Goal: Task Accomplishment & Management: Manage account settings

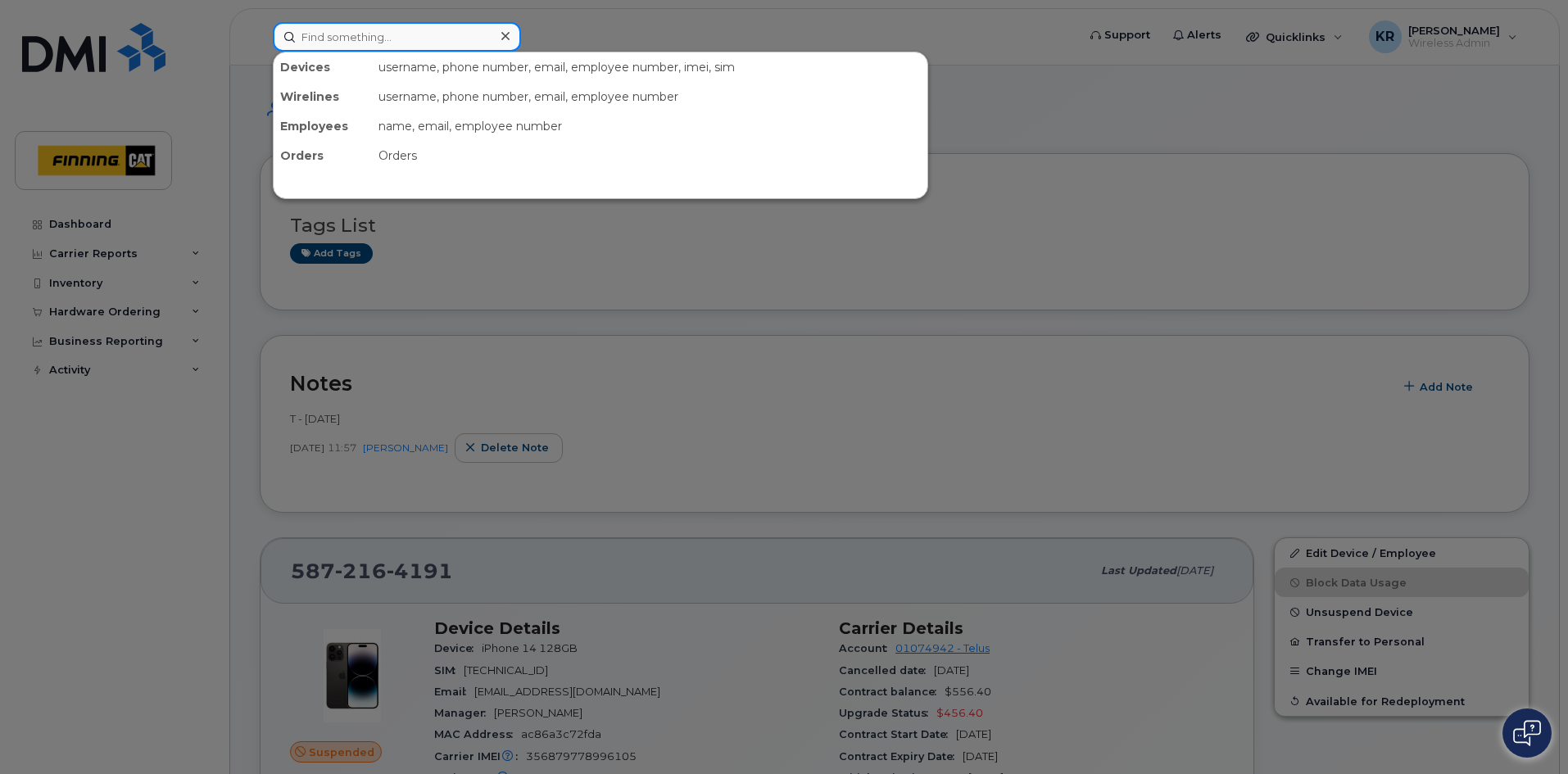
click at [406, 29] on input at bounding box center [397, 37] width 248 height 30
type input "kurt feltrin"
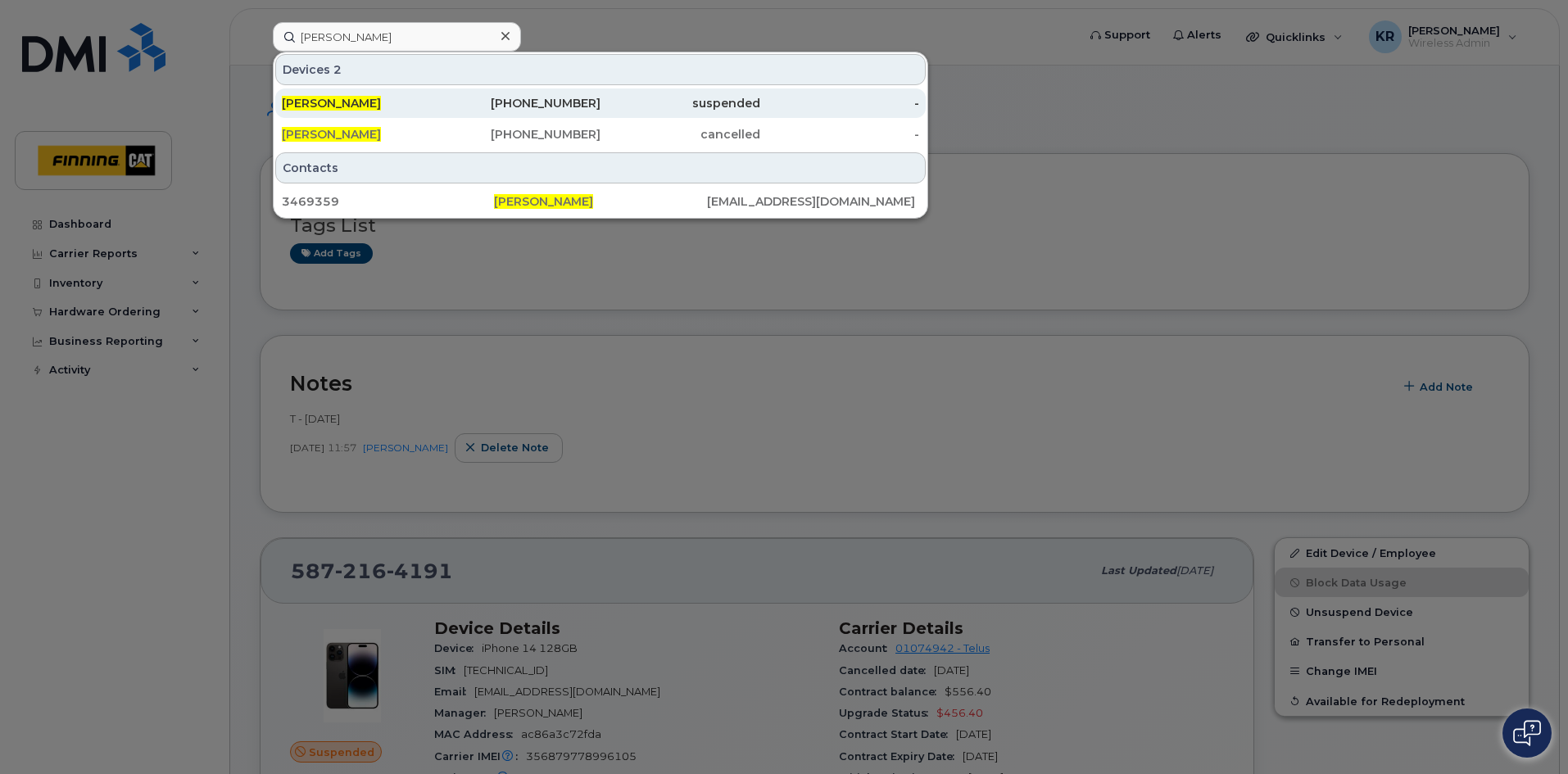
click at [631, 105] on div "suspended" at bounding box center [680, 103] width 160 height 16
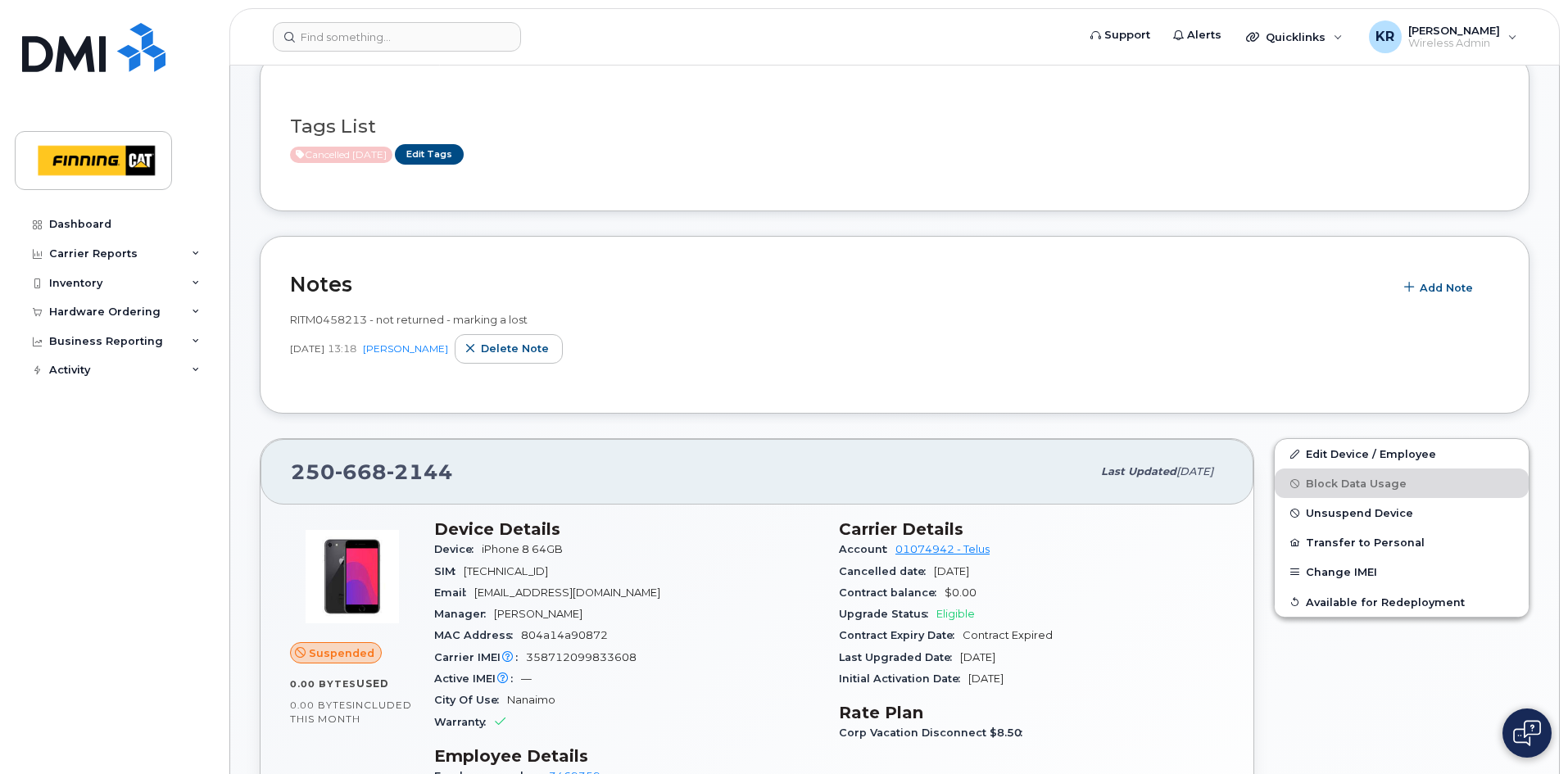
scroll to position [246, 0]
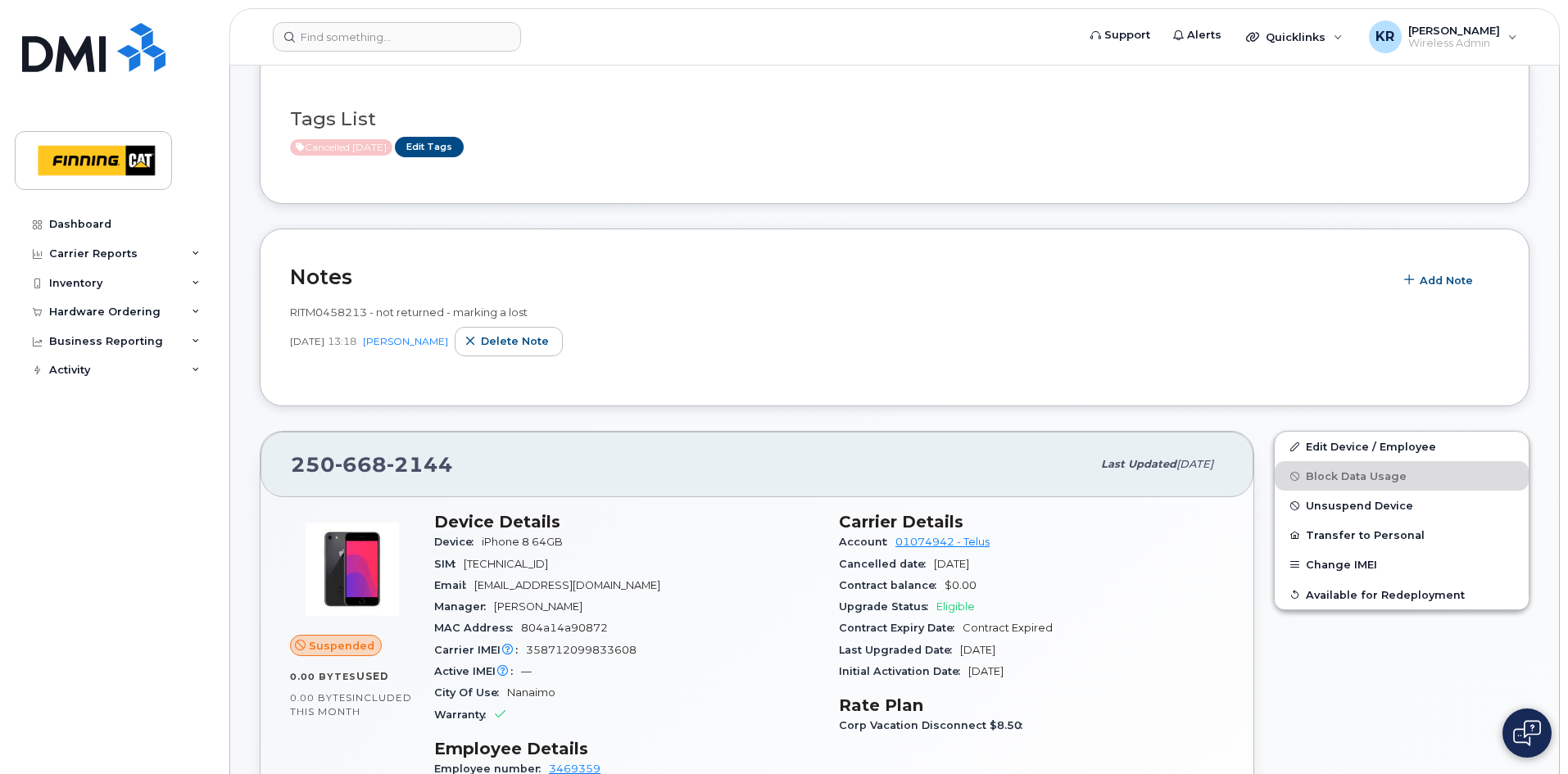
click at [292, 315] on span "RITM0458213 - not returned - marking a lost" at bounding box center [408, 311] width 237 height 13
drag, startPoint x: 290, startPoint y: 313, endPoint x: 366, endPoint y: 314, distance: 76.0
click at [366, 314] on span "RITM0458213 - not returned - marking a lost" at bounding box center [408, 311] width 237 height 13
click at [431, 35] on input at bounding box center [397, 37] width 248 height 30
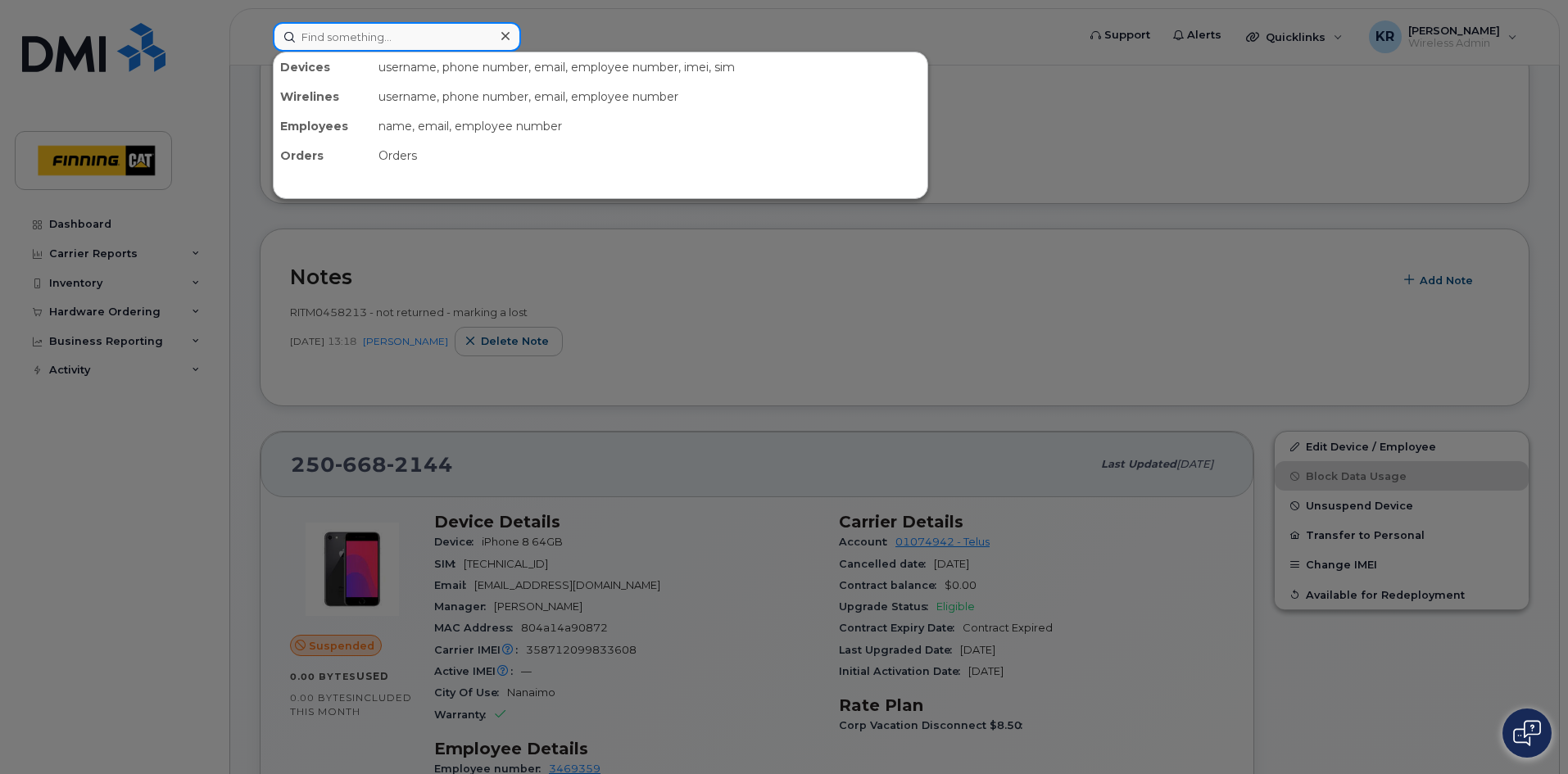
paste input "[PERSON_NAME]"
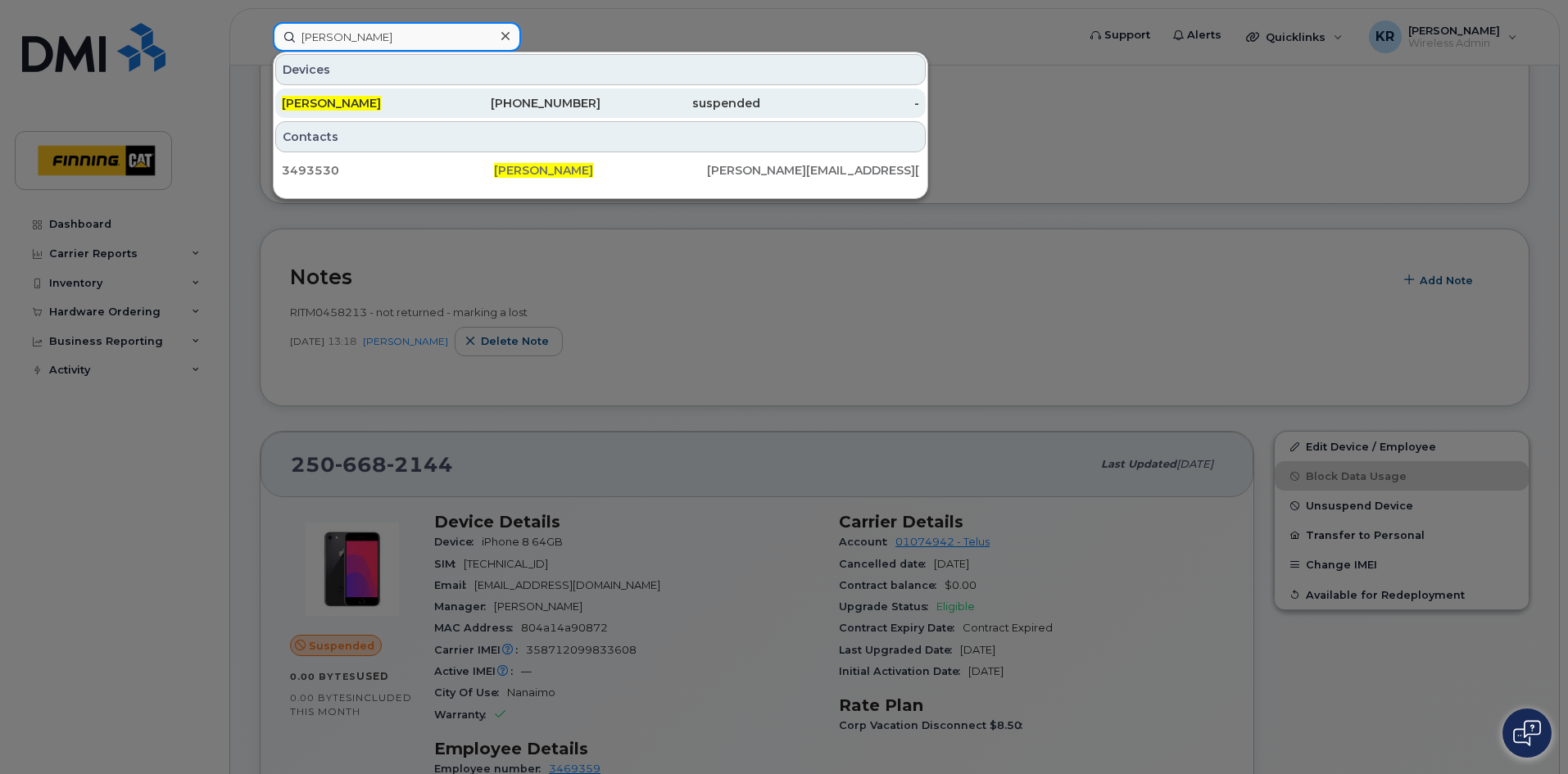
type input "[PERSON_NAME]"
click at [530, 98] on div "778-349-2273" at bounding box center [521, 103] width 160 height 16
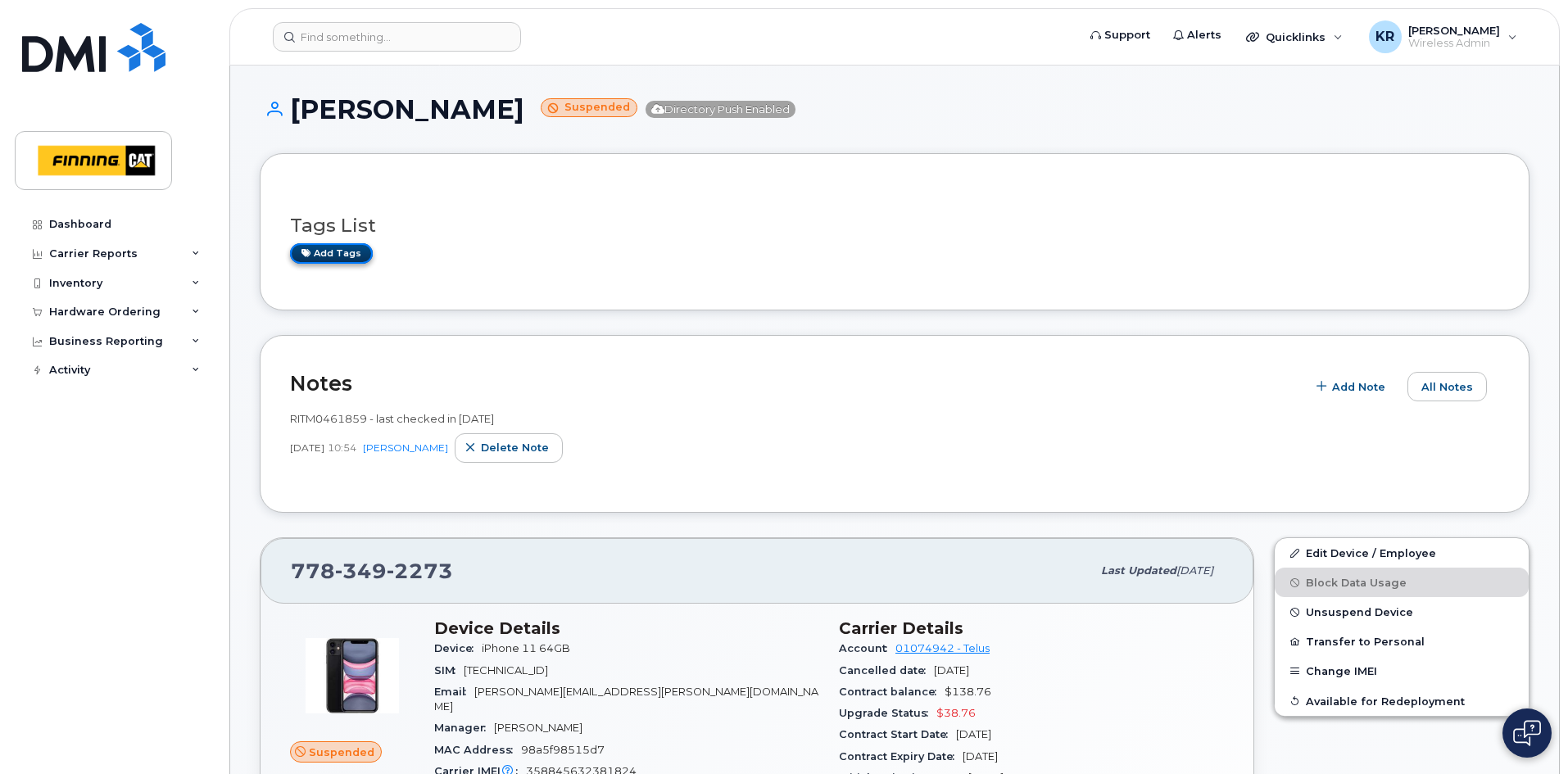
click at [357, 258] on link "Add tags" at bounding box center [331, 253] width 82 height 20
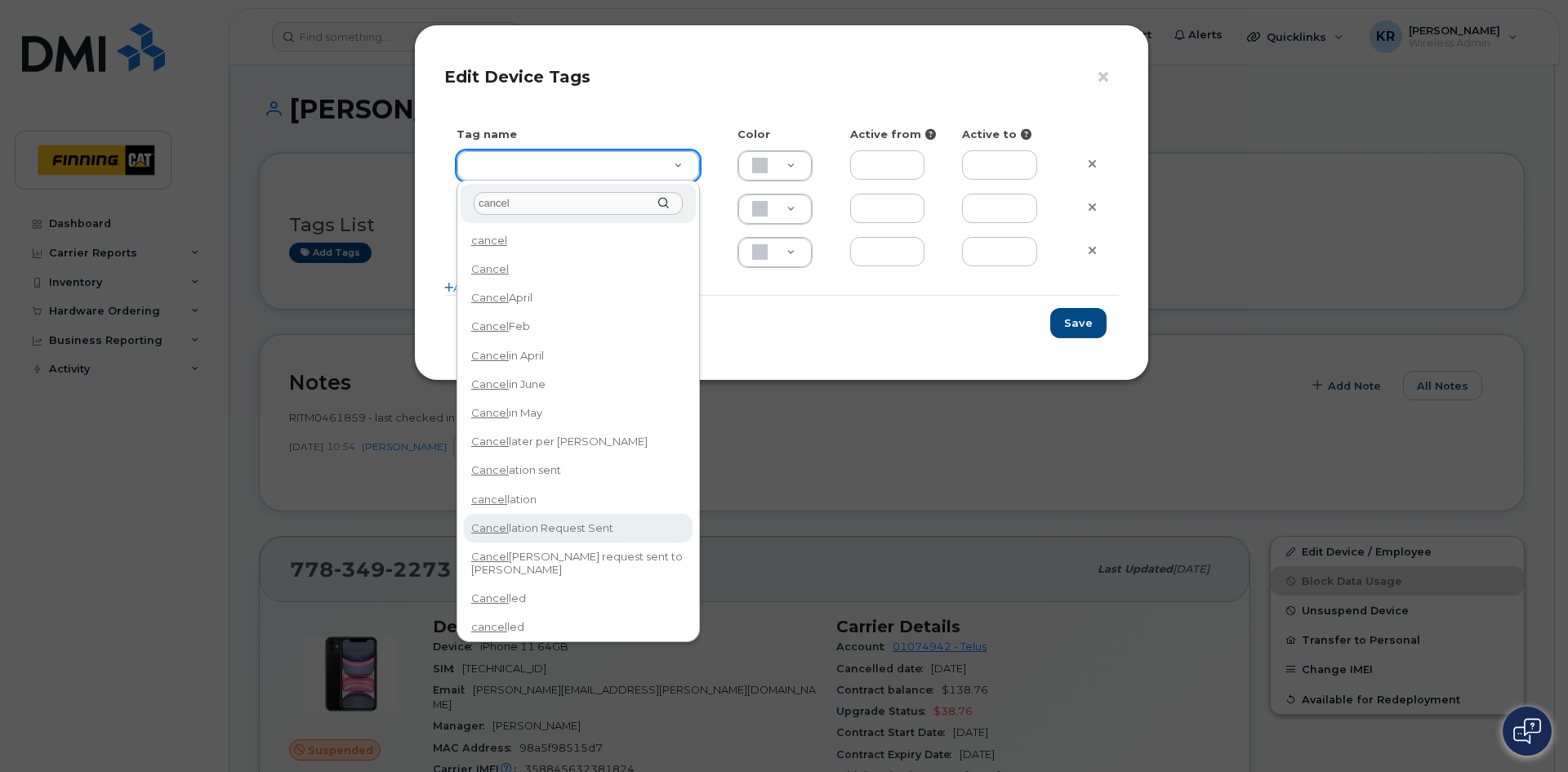
type input "cancel"
type input "Cancellation Request Sent"
type input "FDDCC5"
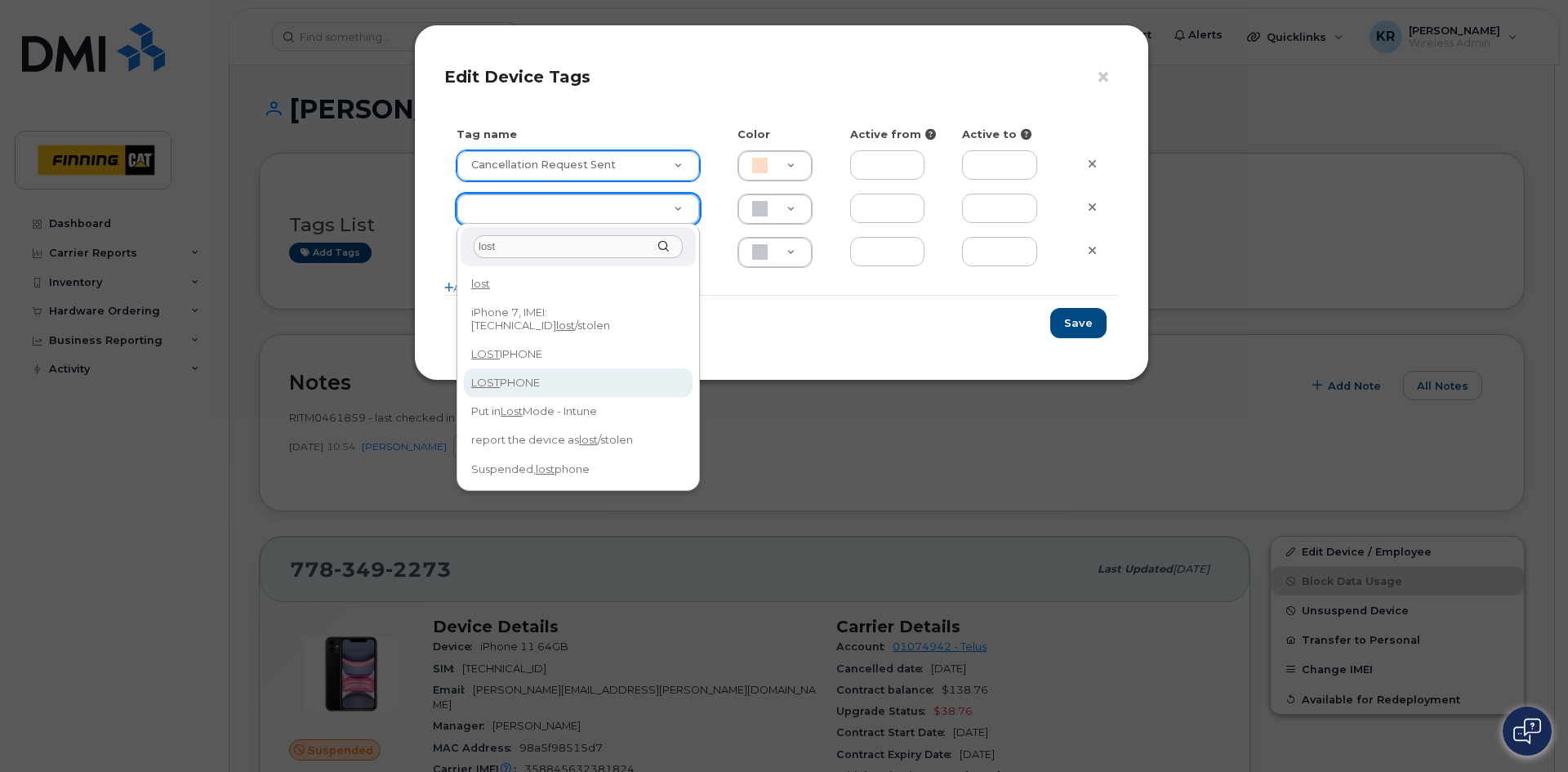
type input "lost"
type input "LOST PHONE"
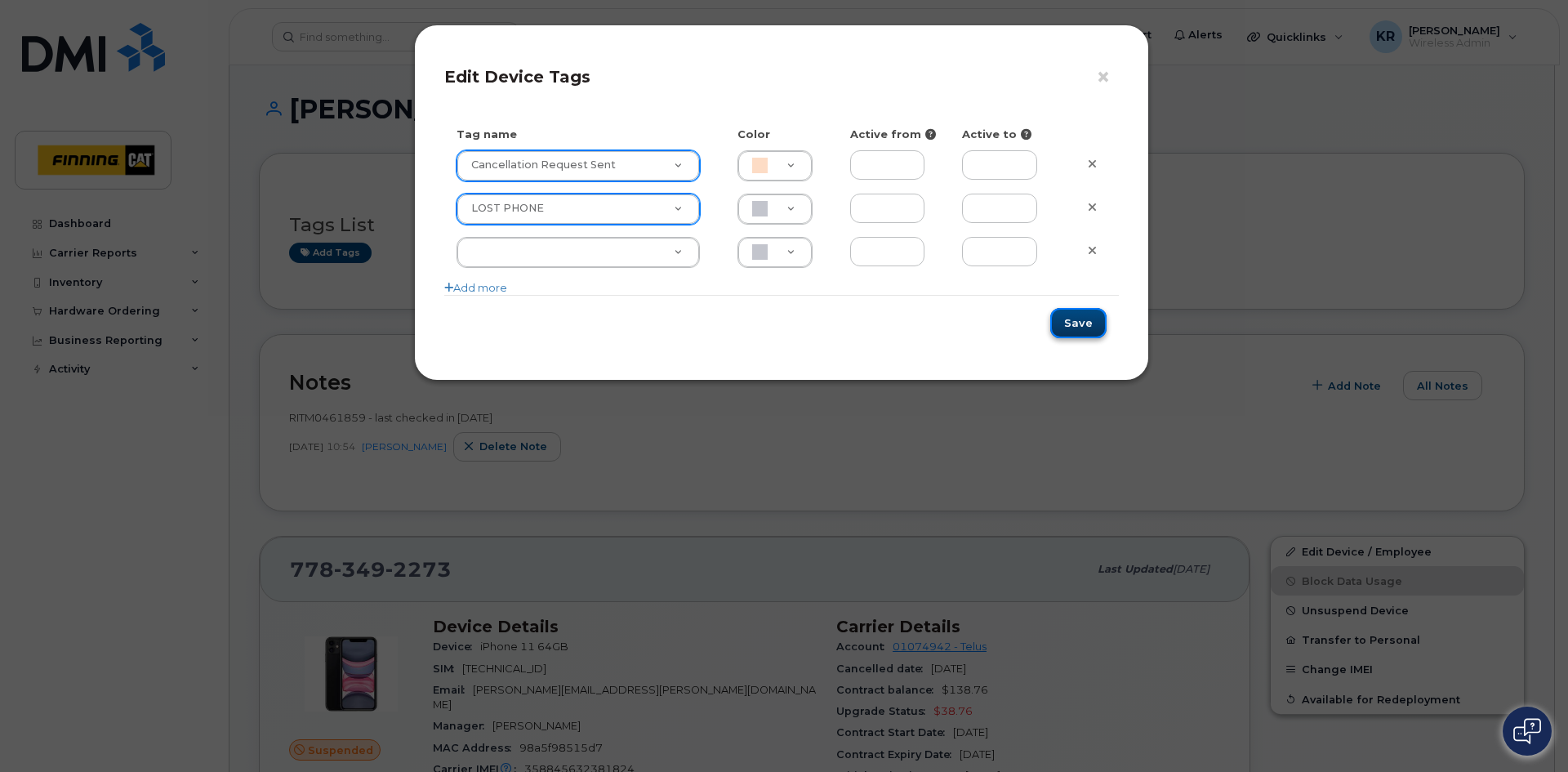
click at [1075, 324] on button "Save" at bounding box center [1078, 323] width 57 height 31
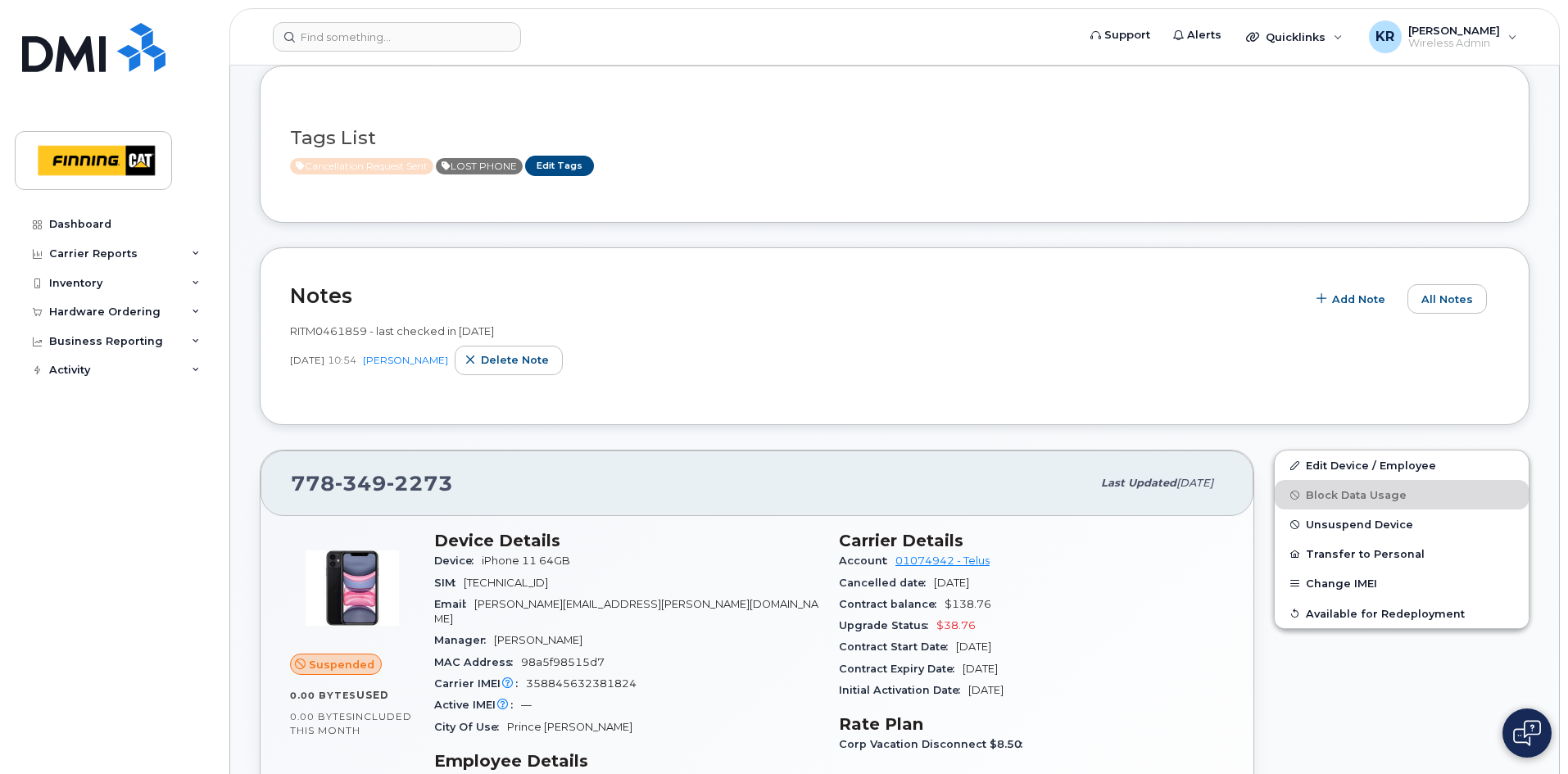
scroll to position [82, 0]
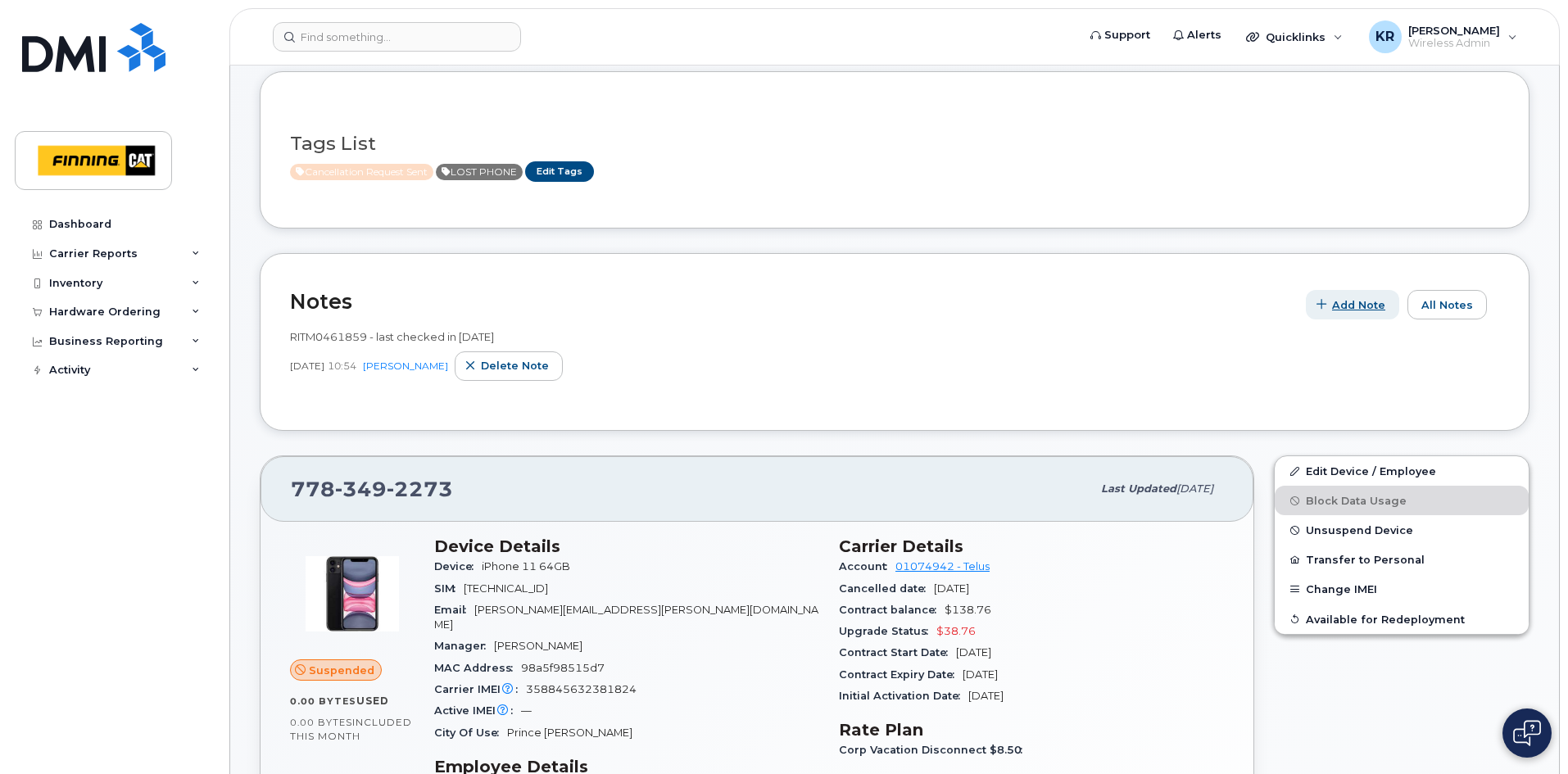
click at [1373, 308] on span "Add Note" at bounding box center [1358, 305] width 54 height 15
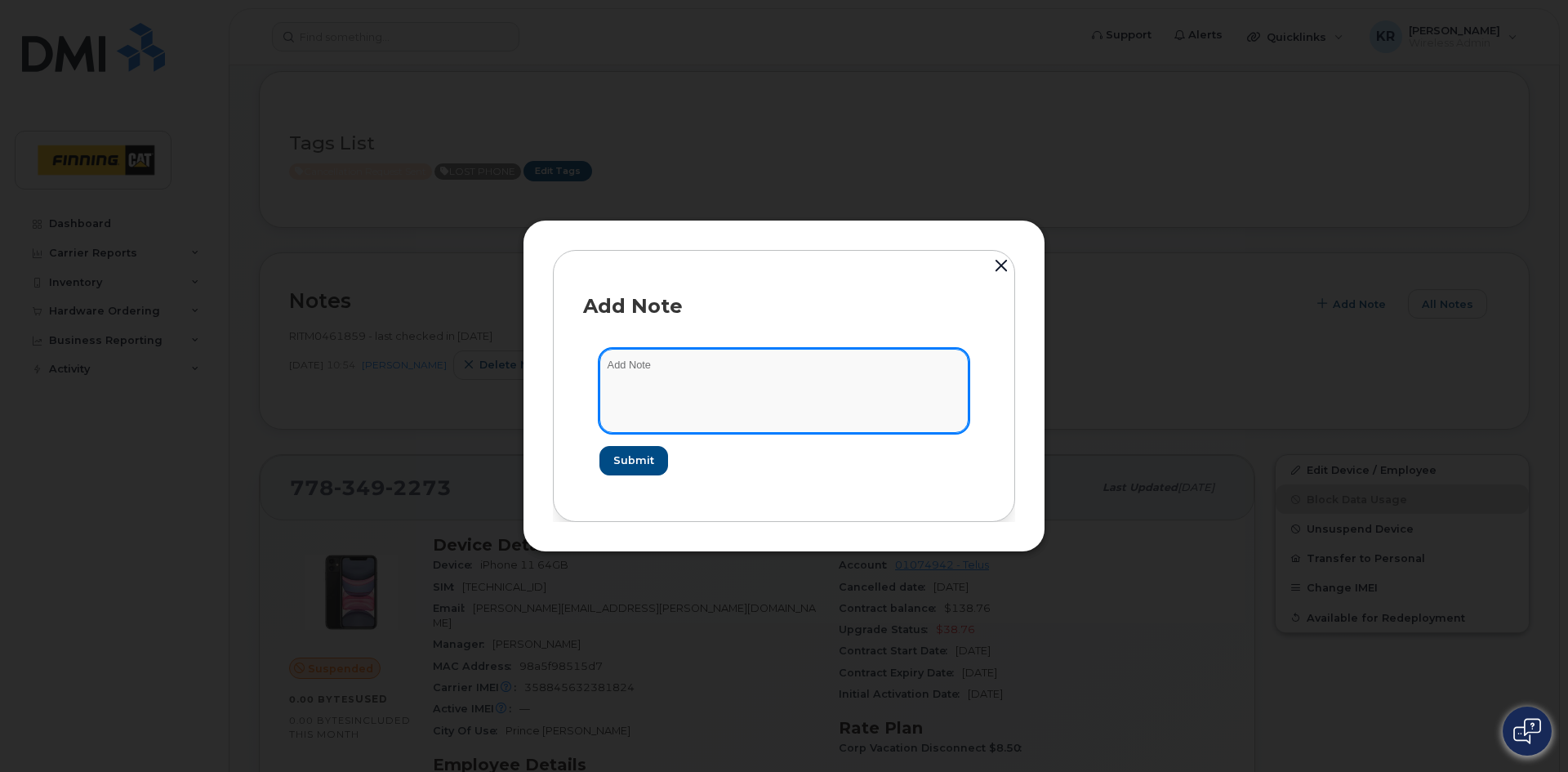
click at [655, 372] on textarea at bounding box center [784, 391] width 370 height 83
type textarea "cancellation request sent with CB pay out $19.38"
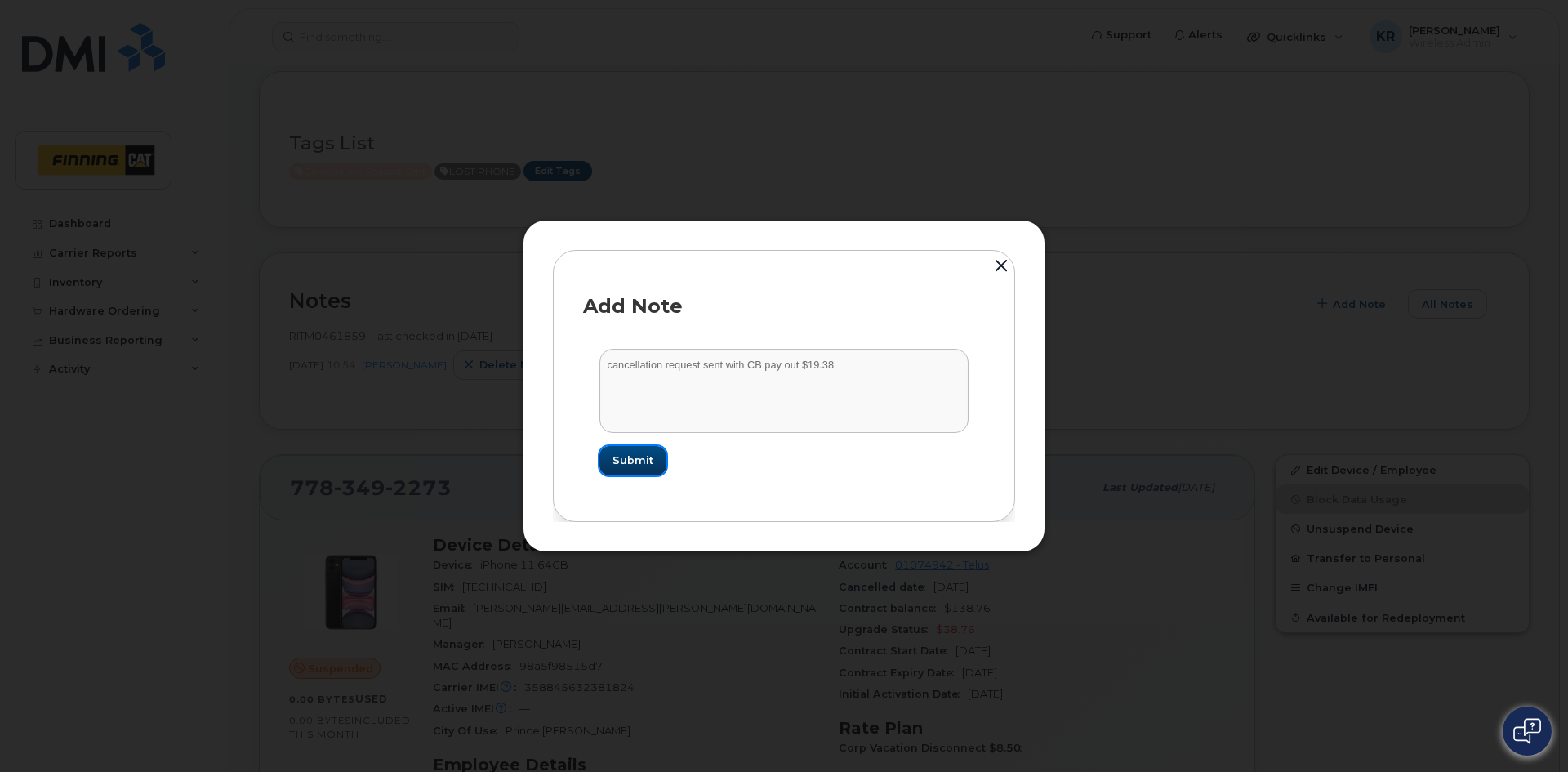
click at [641, 462] on span "Submit" at bounding box center [633, 460] width 41 height 15
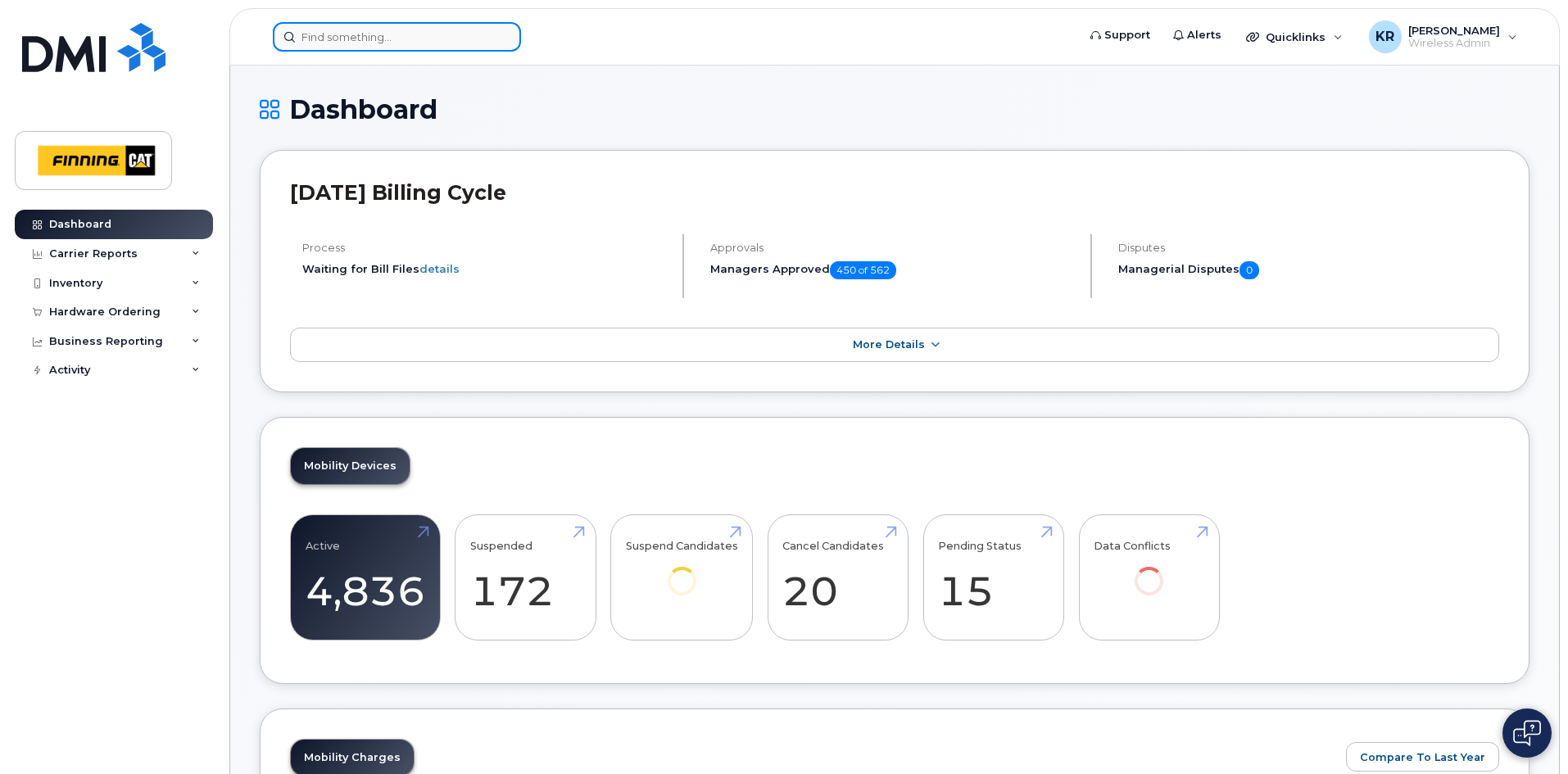
click at [377, 42] on input at bounding box center [397, 37] width 248 height 30
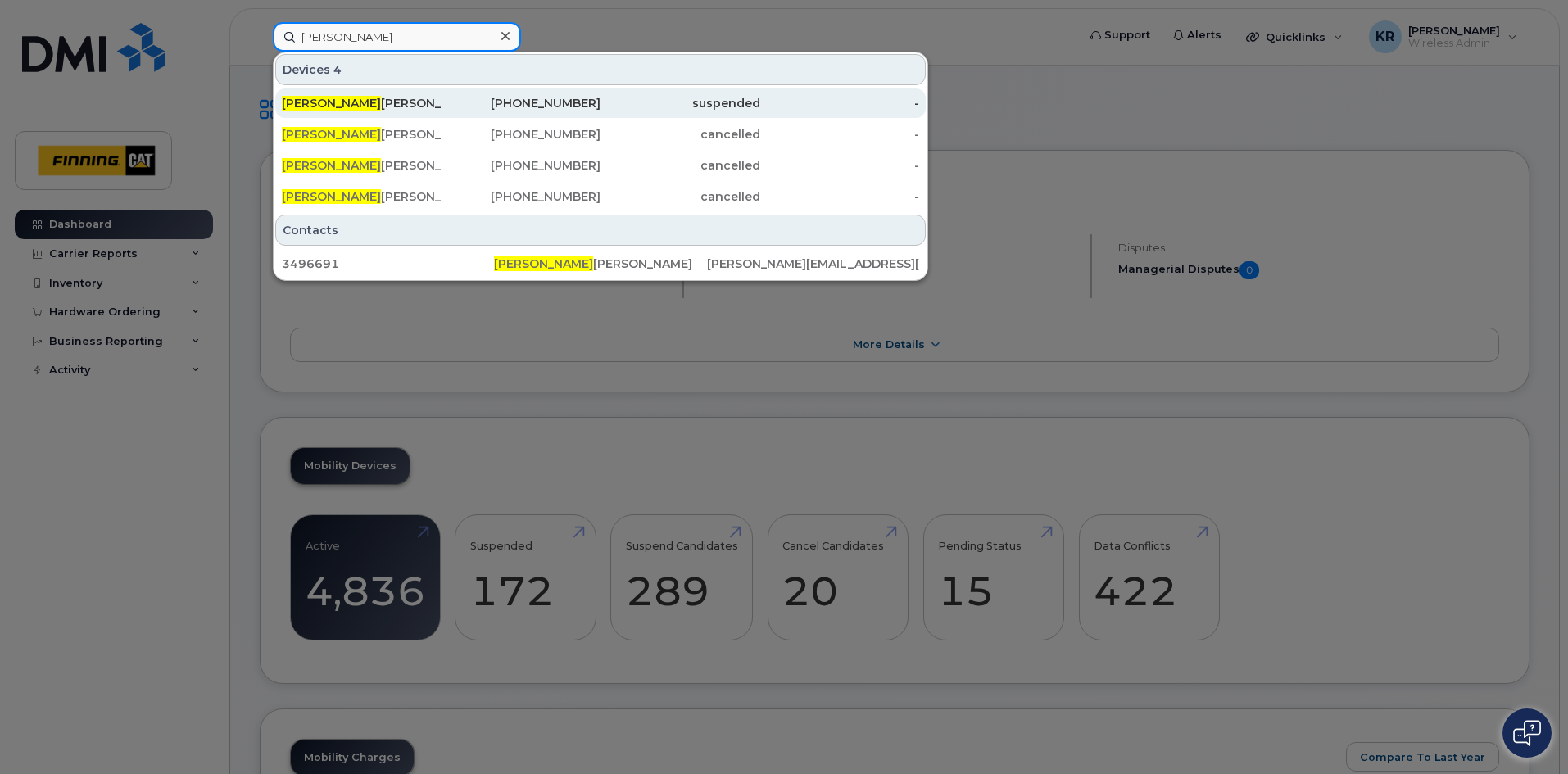
type input "miguel antonio"
click at [535, 102] on div "587-983-6972" at bounding box center [521, 103] width 160 height 16
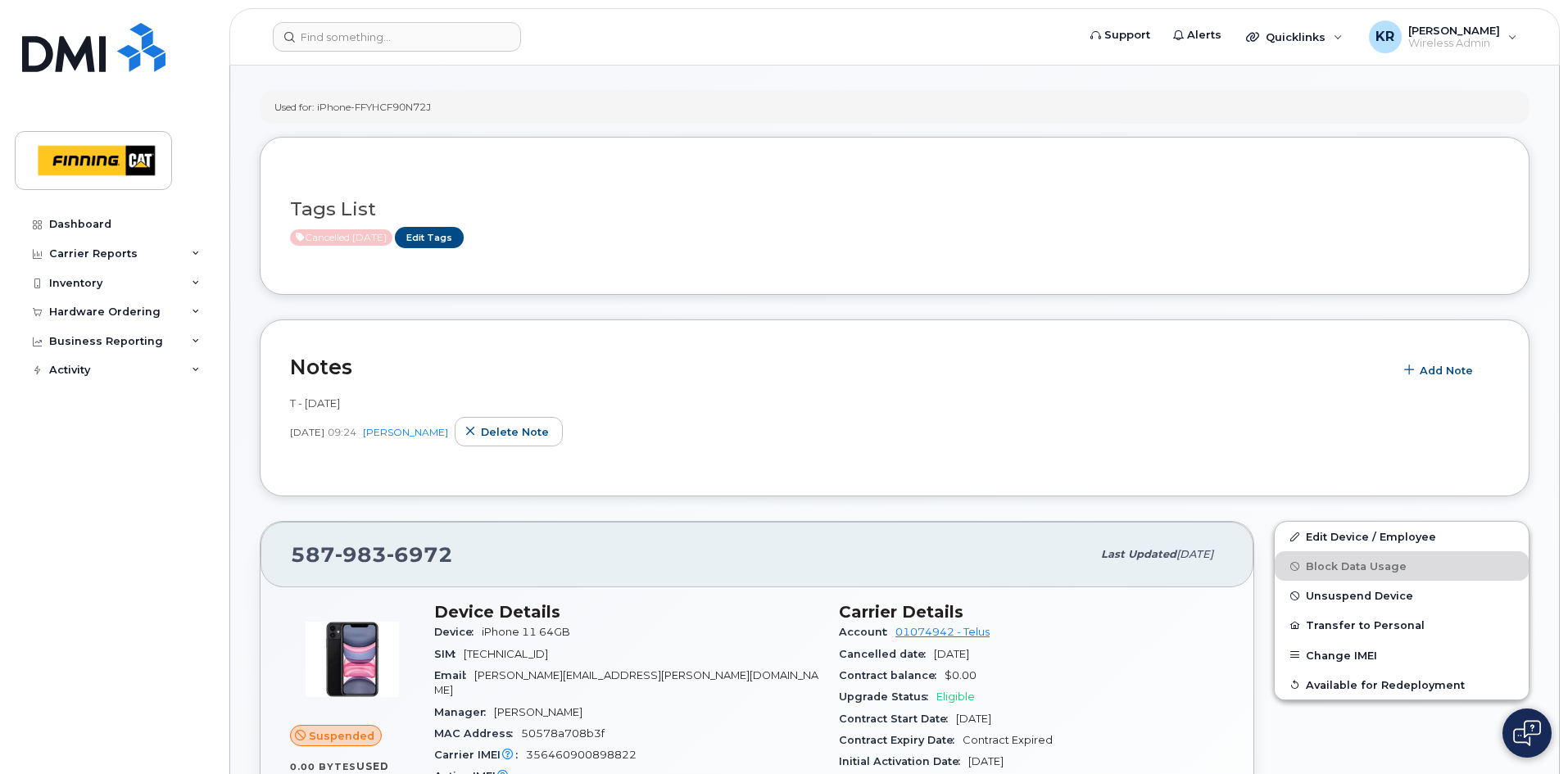
scroll to position [246, 0]
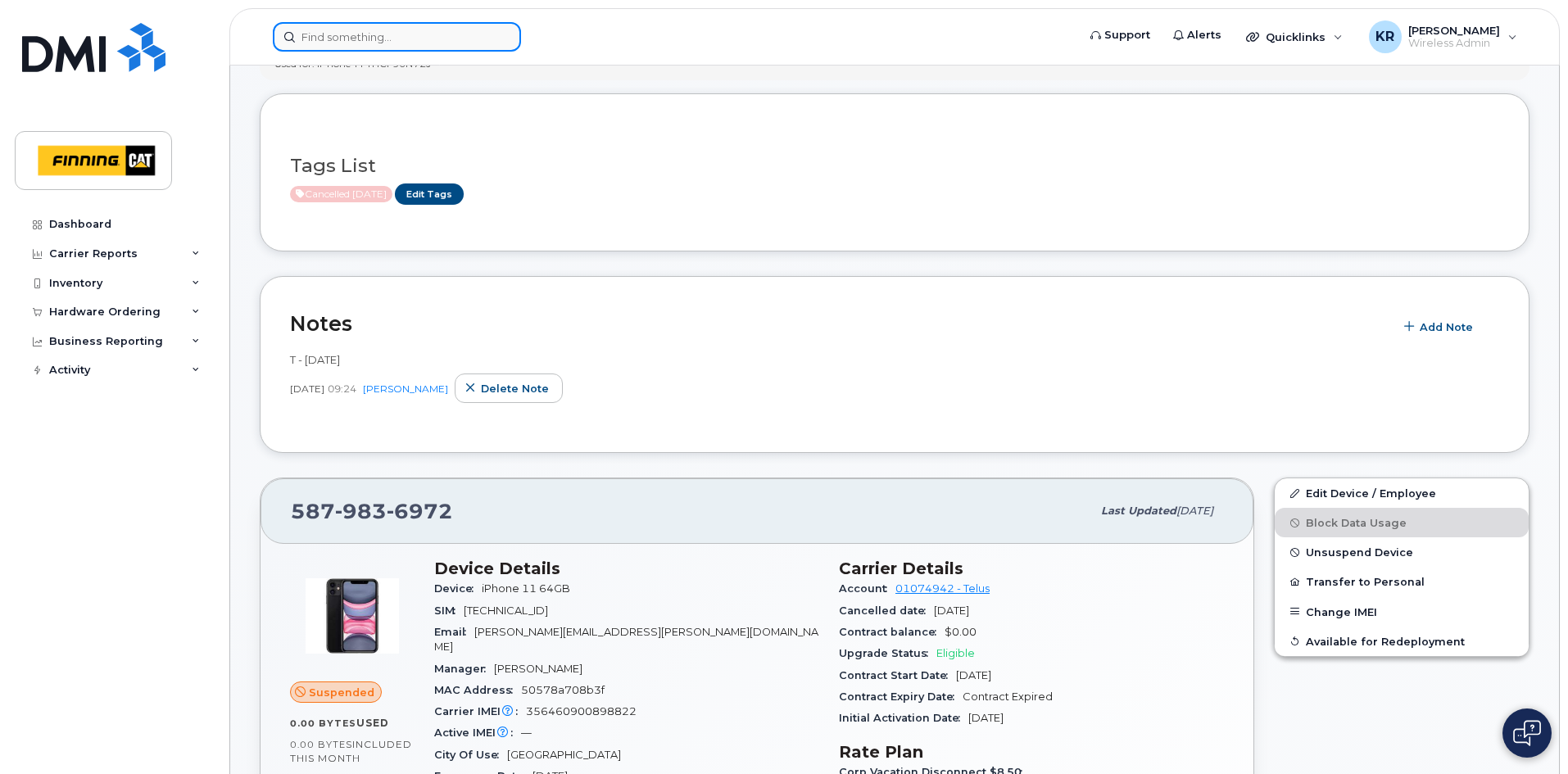
click at [359, 31] on input at bounding box center [397, 37] width 248 height 30
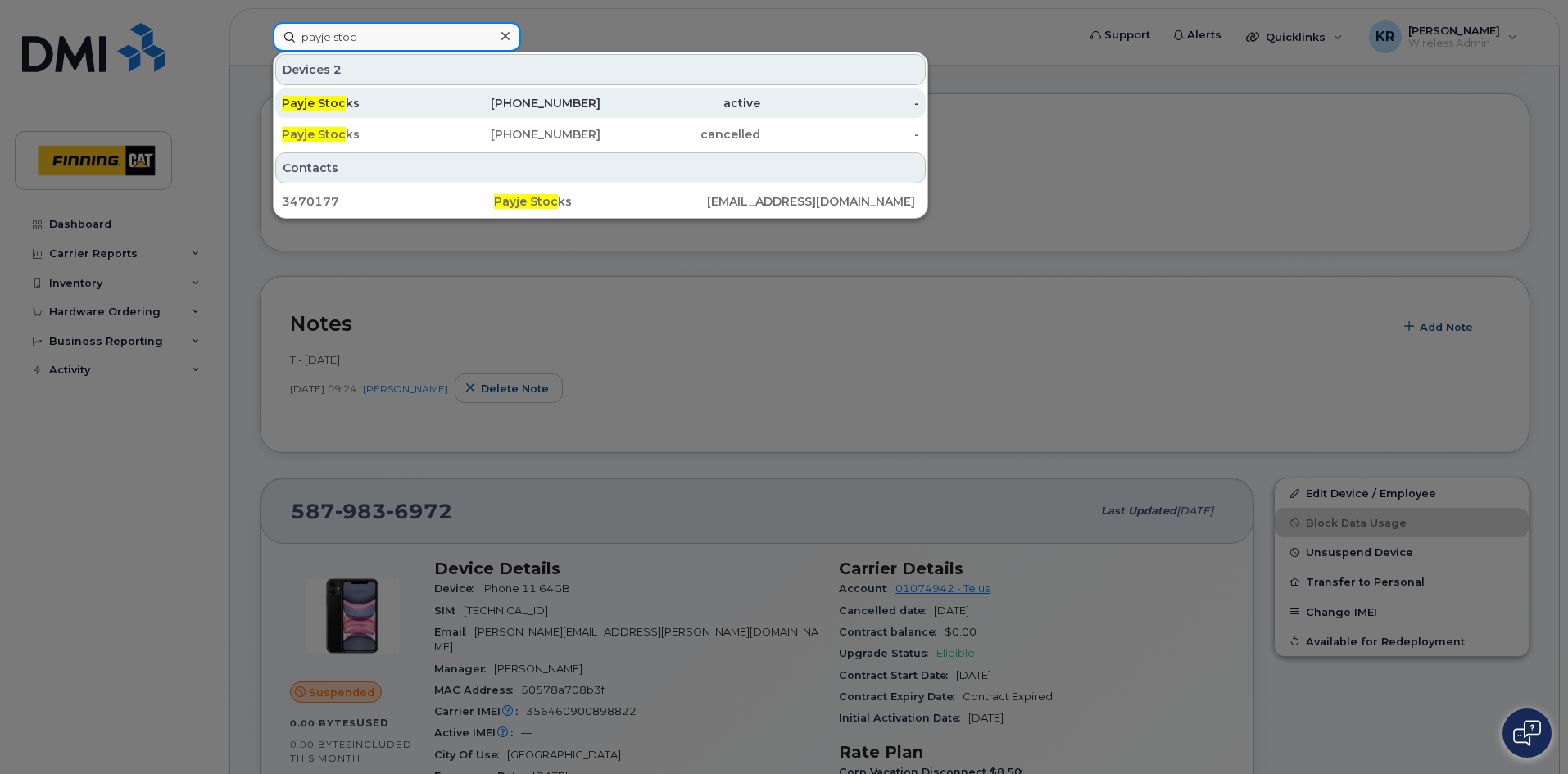
type input "payje stoc"
click at [530, 108] on div "780-293-9642" at bounding box center [521, 103] width 160 height 16
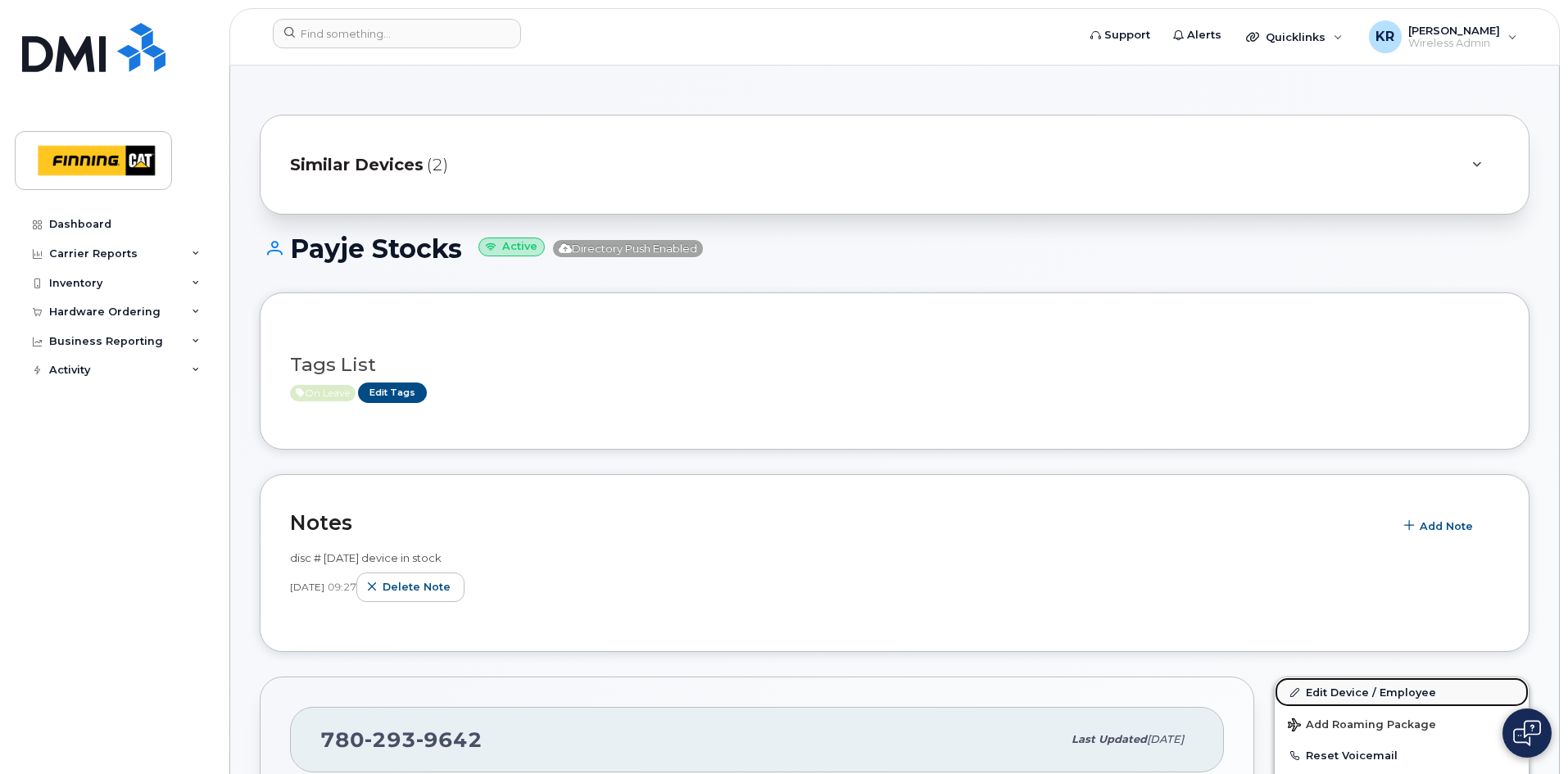
click at [1322, 693] on link "Edit Device / Employee" at bounding box center [1401, 692] width 254 height 30
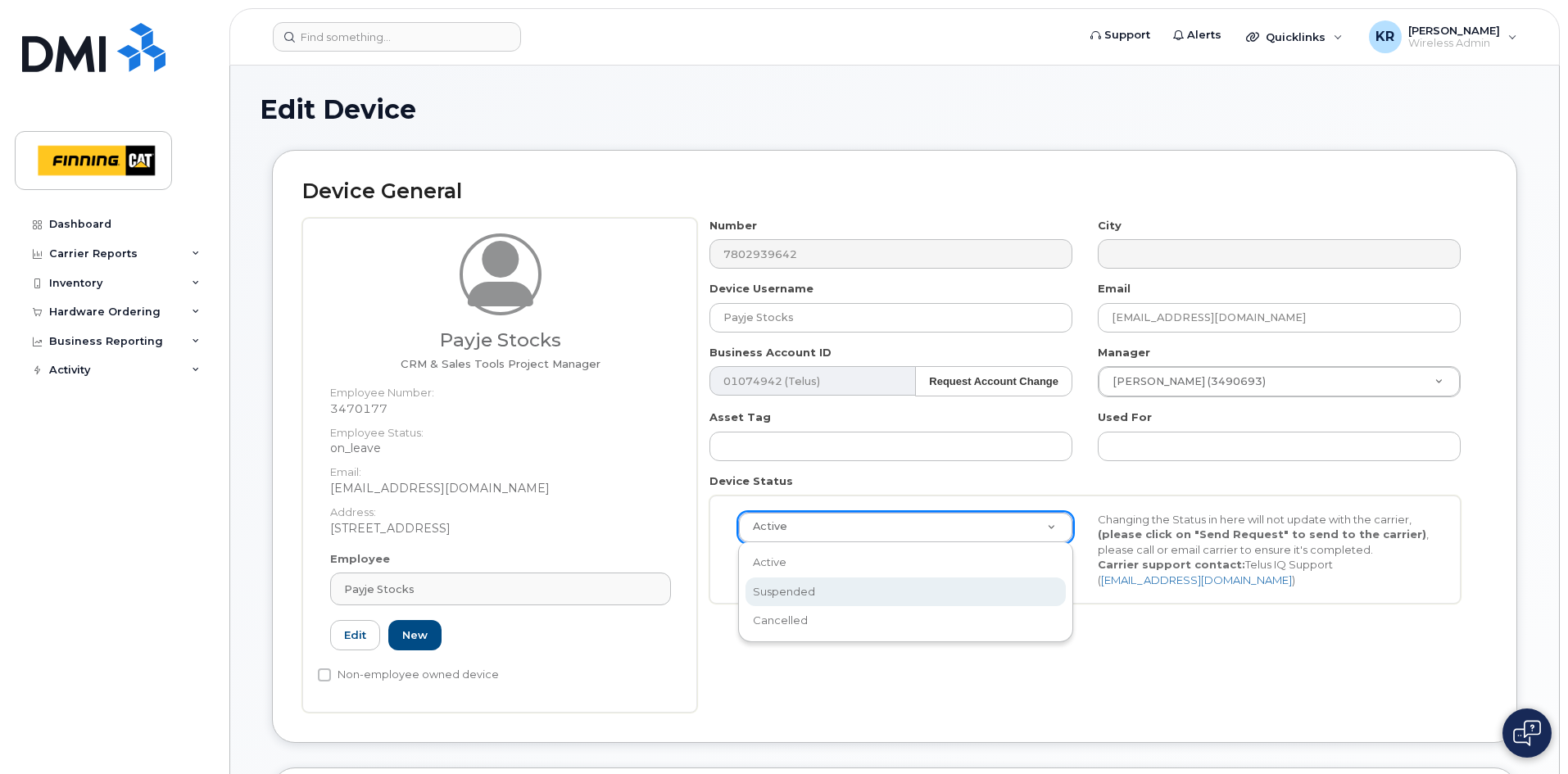
scroll to position [0, 5]
select select "suspended"
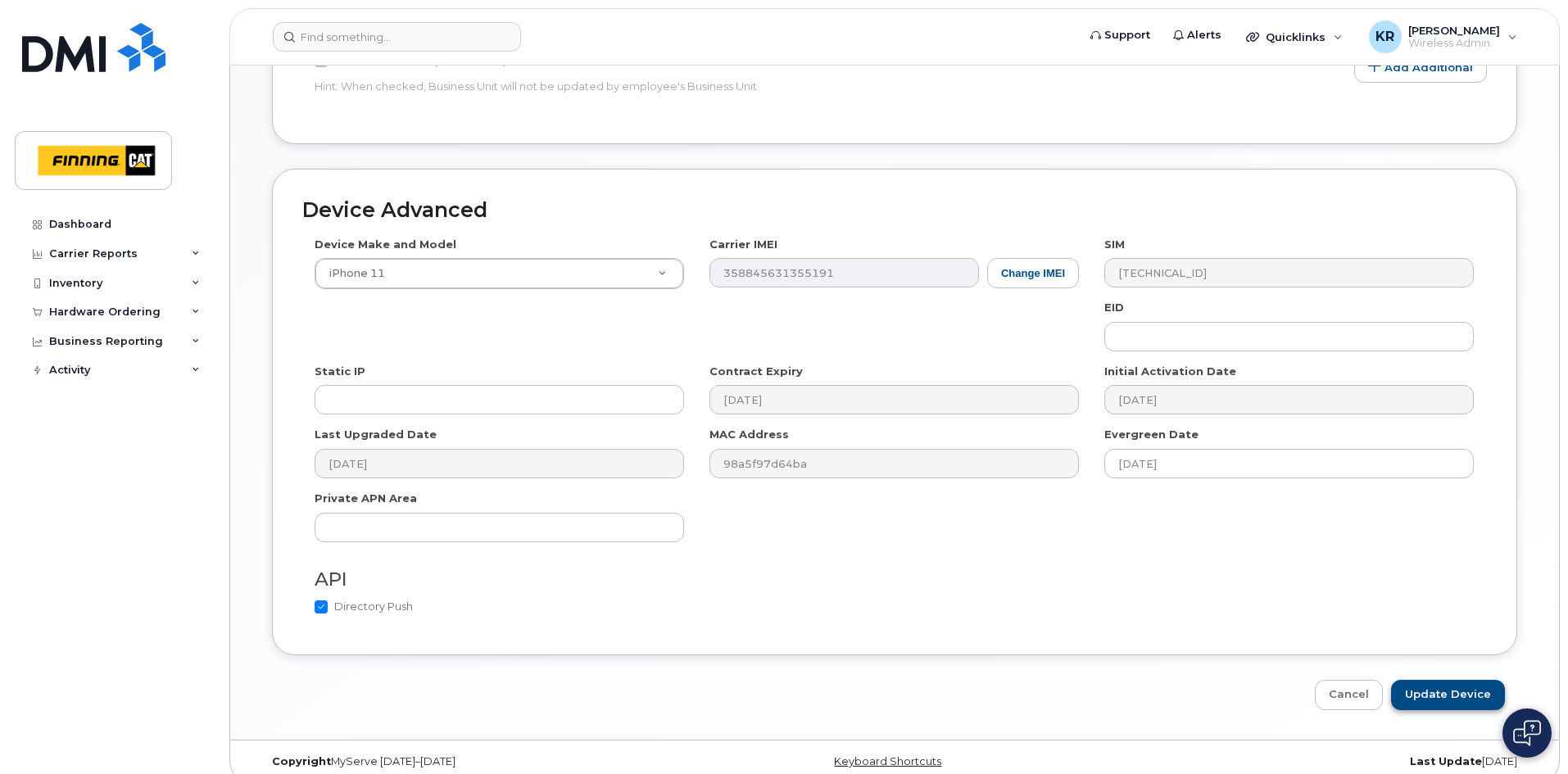
scroll to position [898, 0]
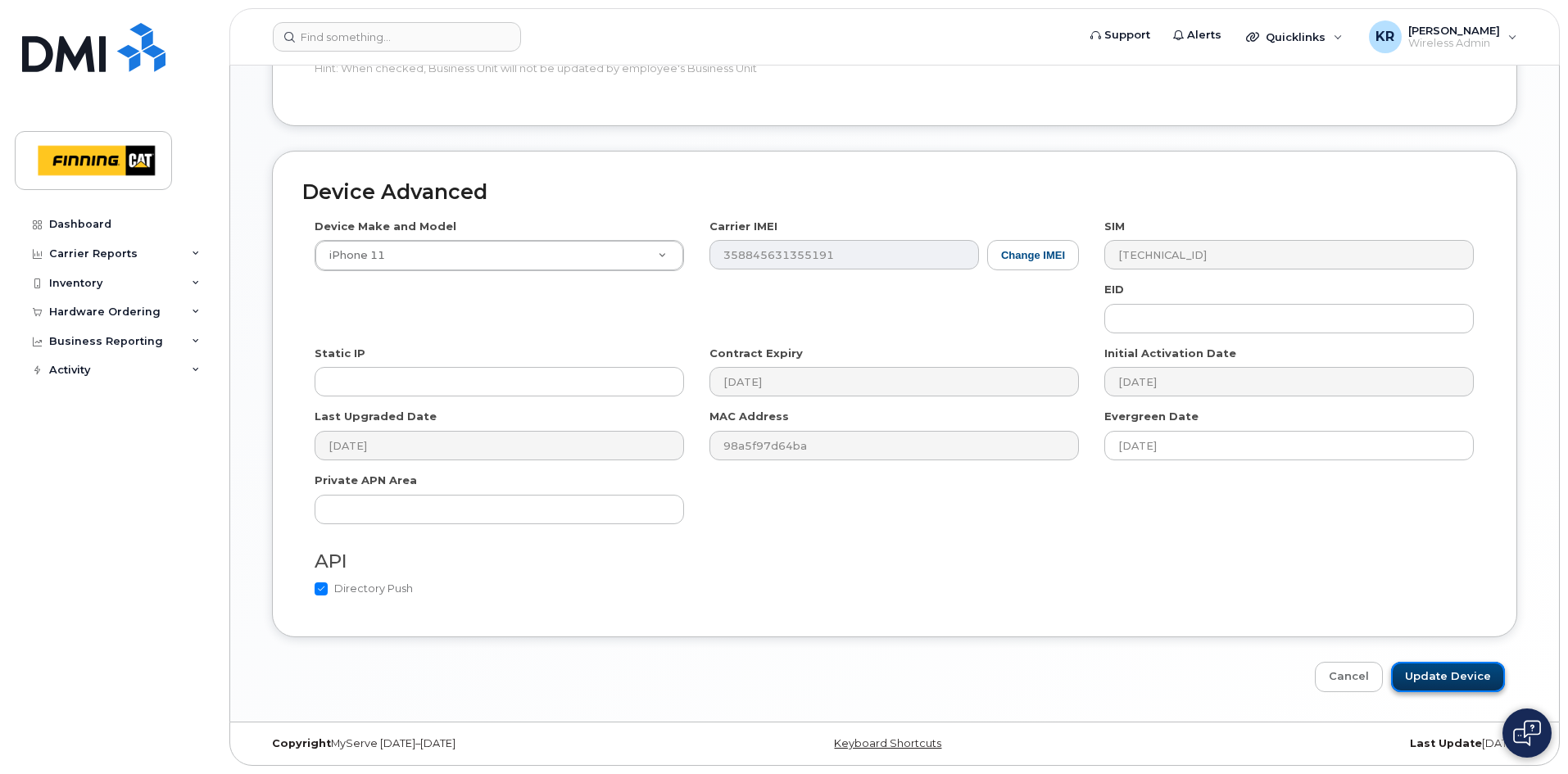
click at [1463, 681] on input "Update Device" at bounding box center [1447, 677] width 114 height 31
type input "Saving..."
